Goal: Transaction & Acquisition: Subscribe to service/newsletter

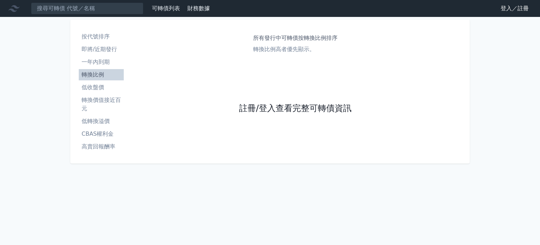
click at [286, 107] on link "註冊/登入查看完整可轉債資訊" at bounding box center [295, 108] width 113 height 11
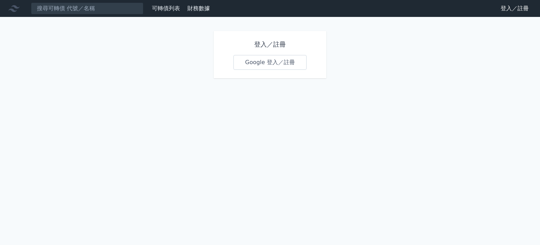
click at [274, 61] on link "Google 登入／註冊" at bounding box center [270, 62] width 73 height 15
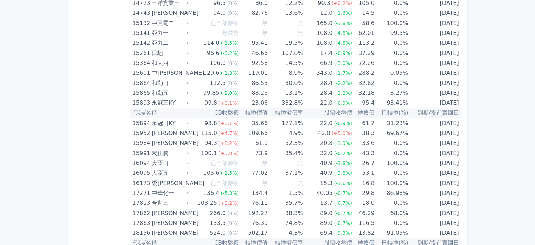
scroll to position [649, 0]
